Goal: Communication & Community: Share content

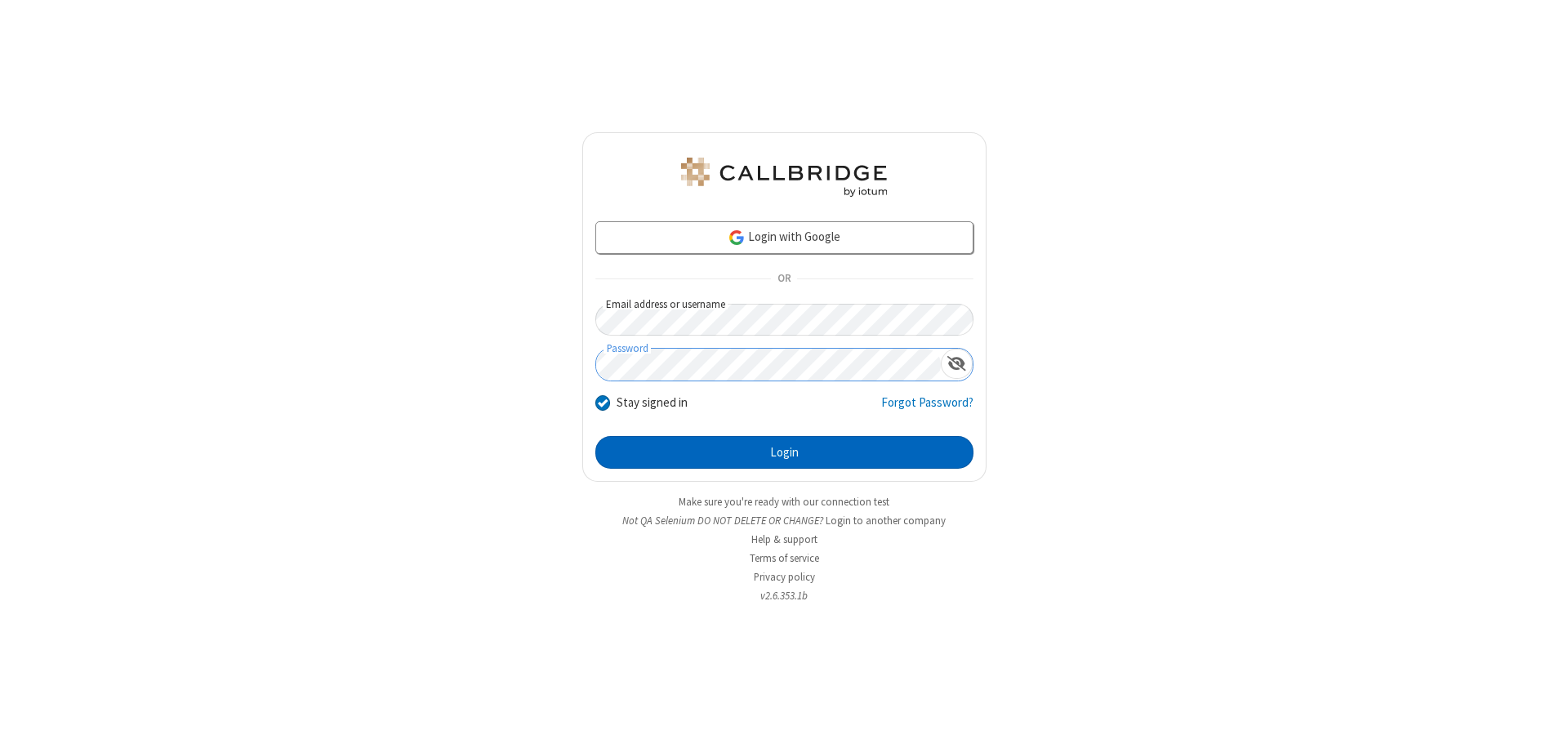
click at [784, 452] on button "Login" at bounding box center [784, 452] width 378 height 33
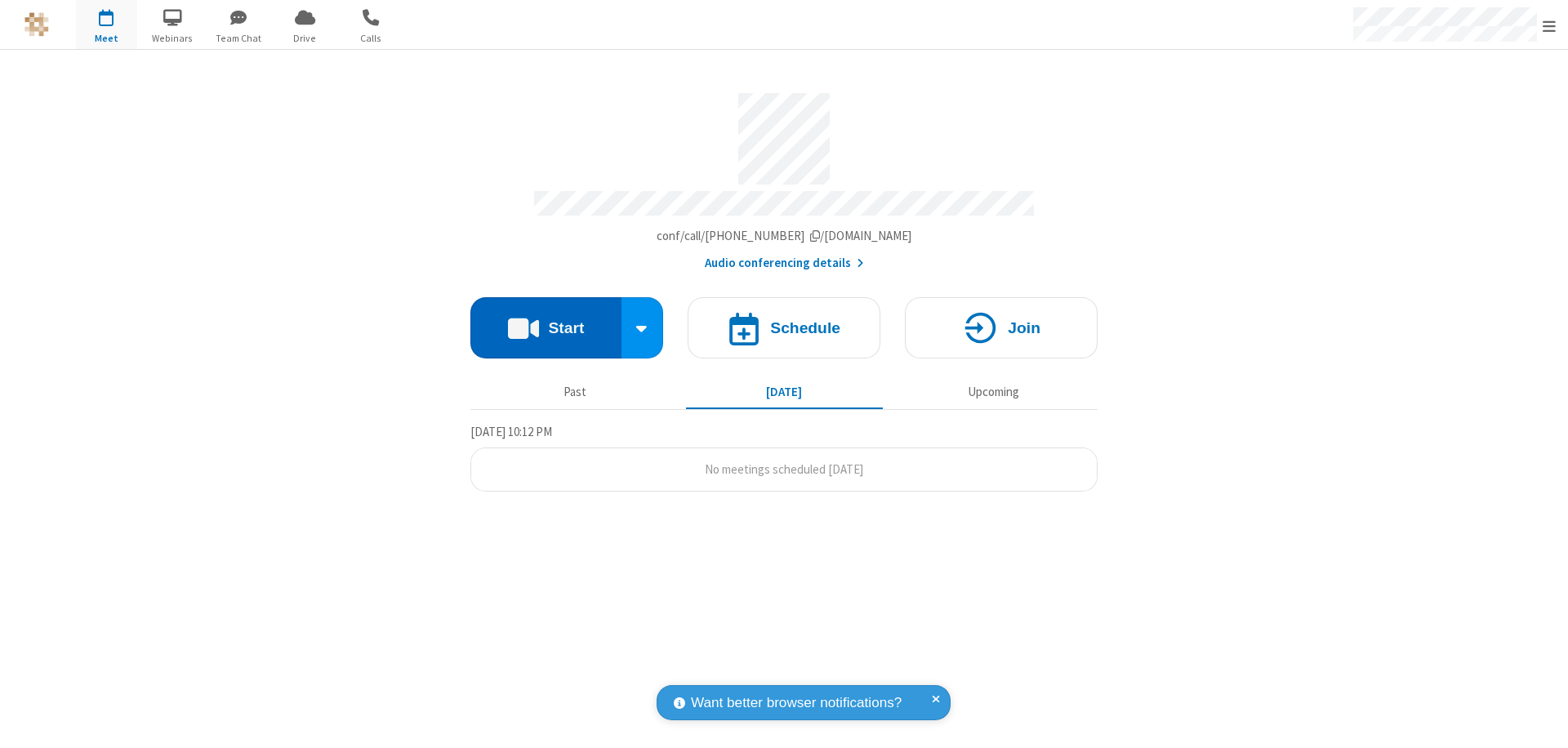
click at [545, 320] on button "Start" at bounding box center [546, 327] width 151 height 61
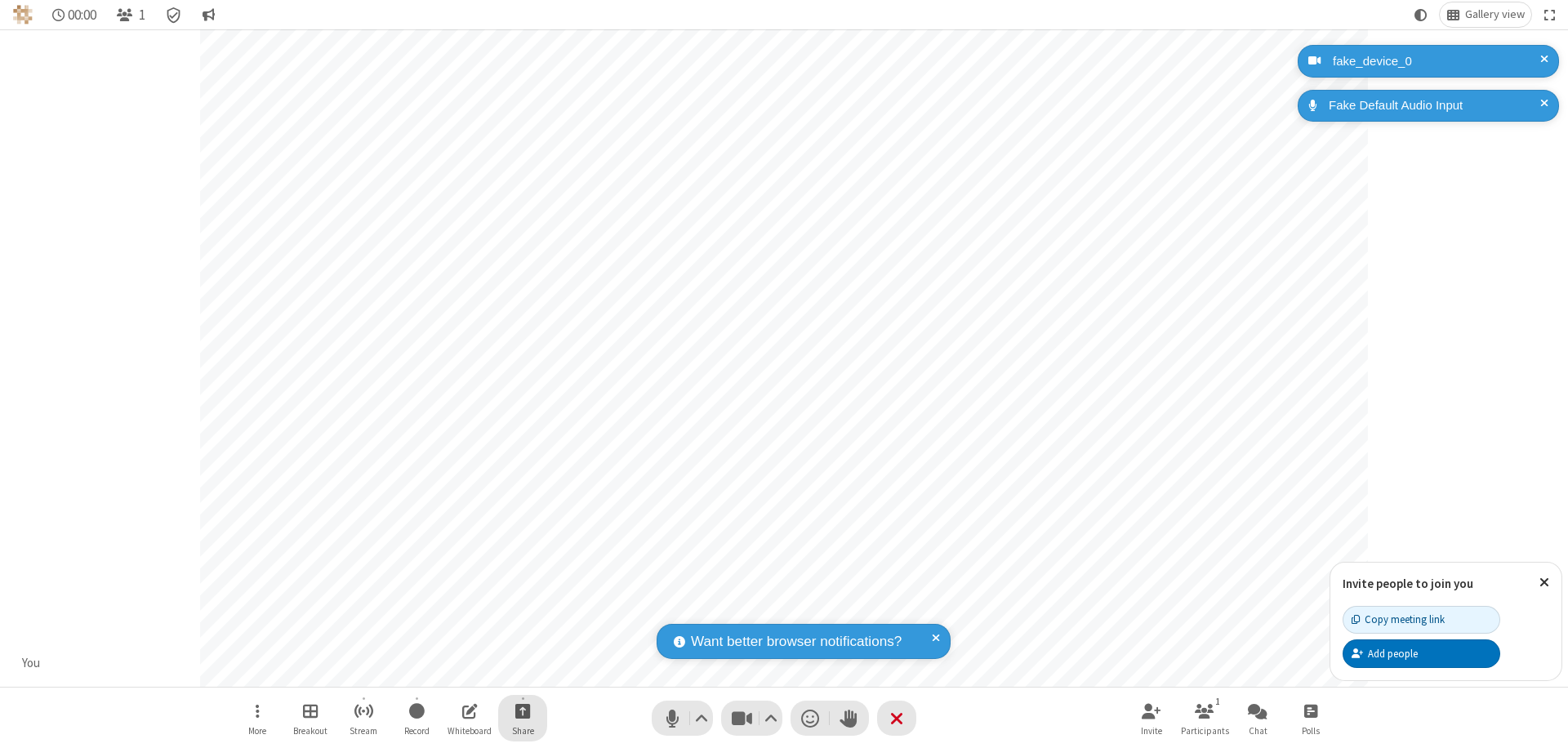
click at [522, 710] on span "Start sharing" at bounding box center [523, 711] width 15 height 20
click at [522, 611] on span "Share additional camera" at bounding box center [533, 614] width 121 height 14
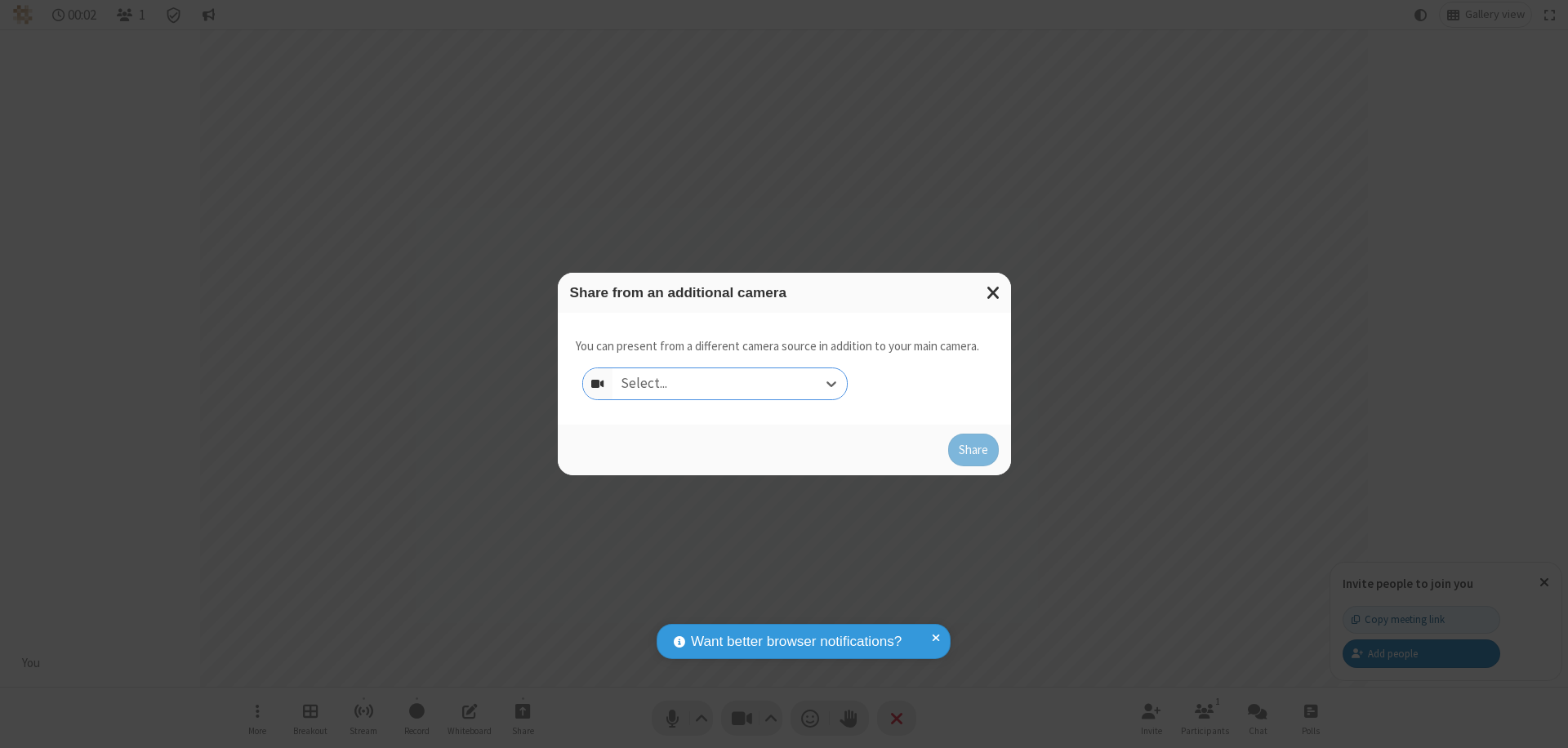
click at [730, 383] on div "Select..." at bounding box center [730, 383] width 235 height 31
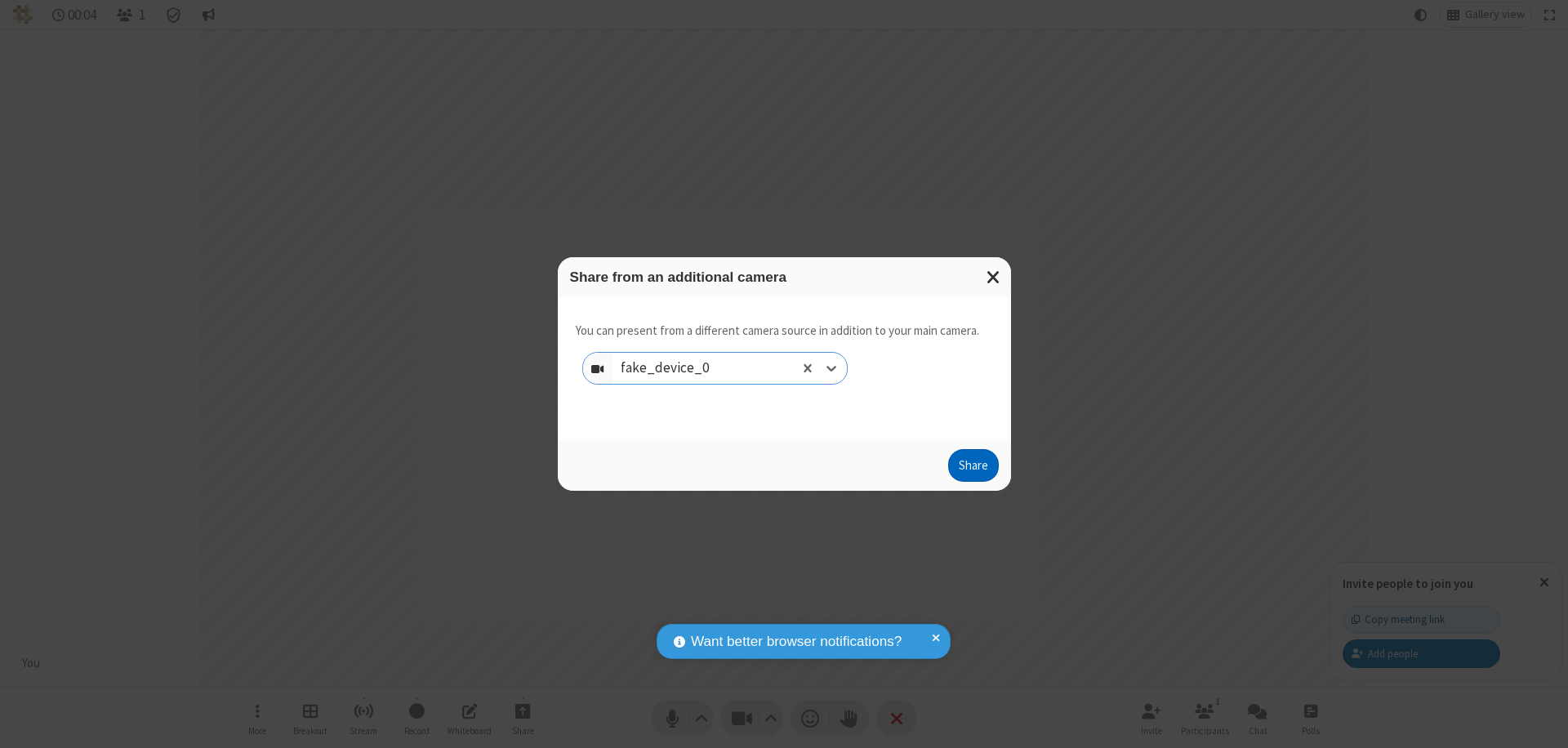
click at [973, 469] on button "Share" at bounding box center [974, 465] width 51 height 33
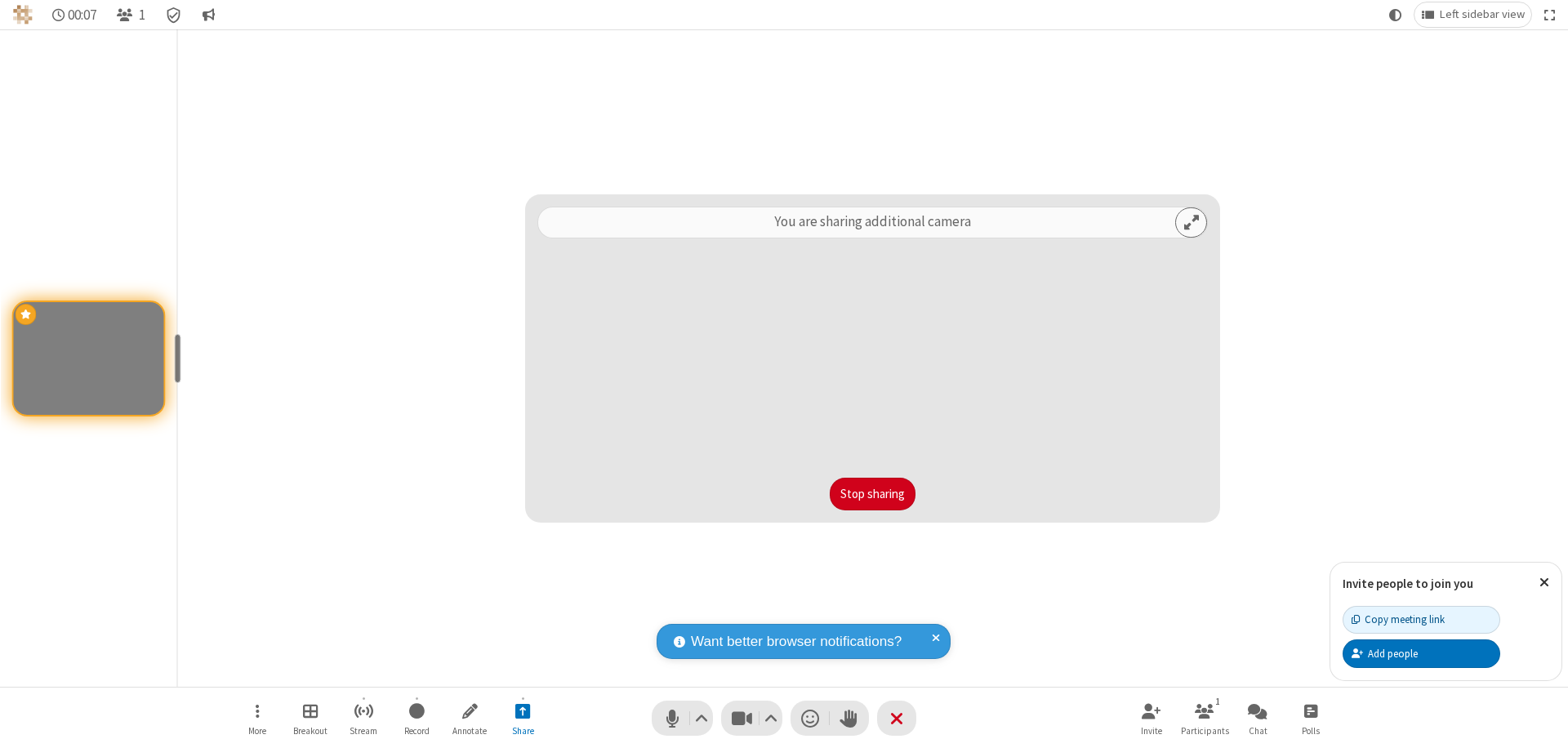
click at [872, 494] on button "Stop sharing" at bounding box center [872, 493] width 86 height 33
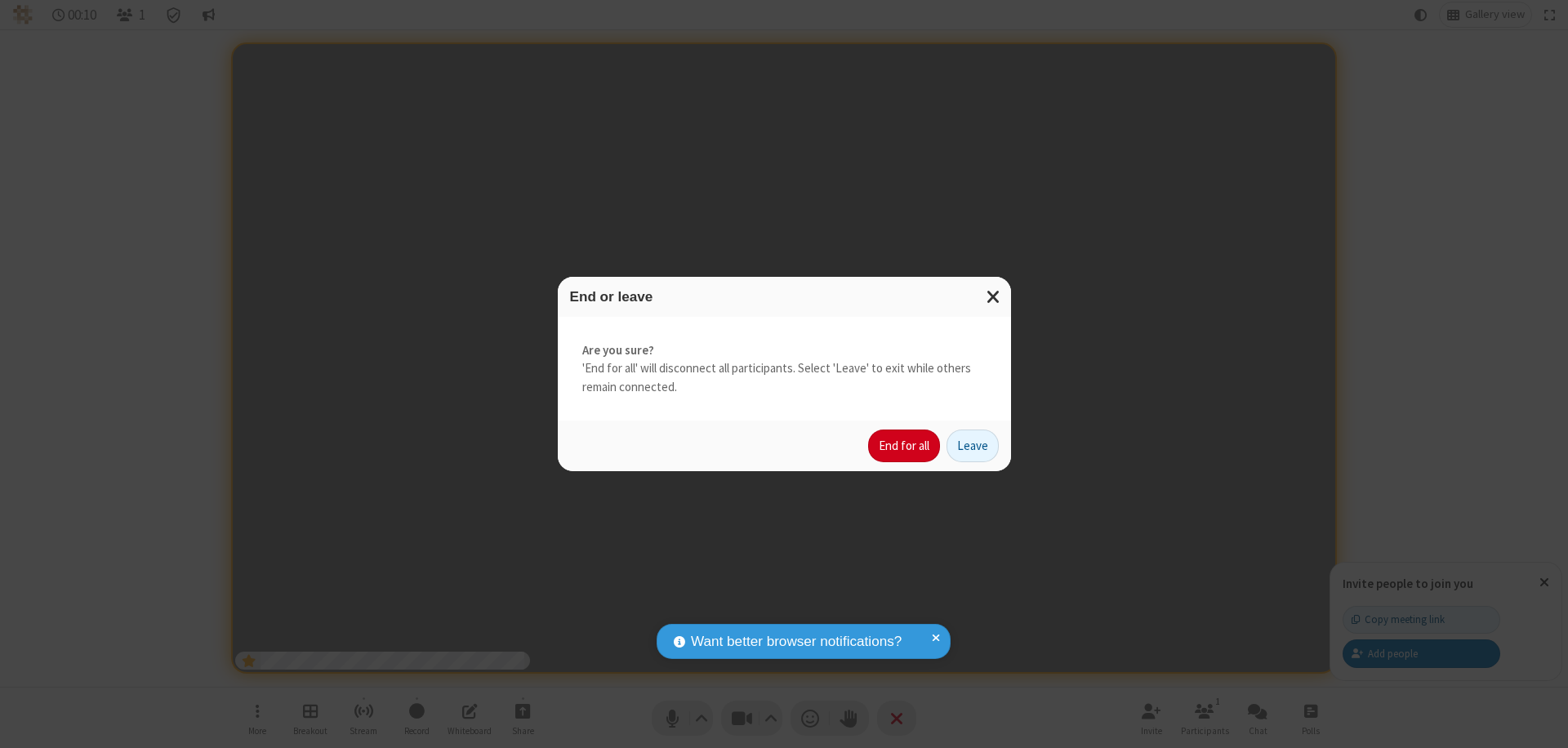
click at [905, 446] on button "End for all" at bounding box center [904, 445] width 72 height 33
